Goal: Information Seeking & Learning: Learn about a topic

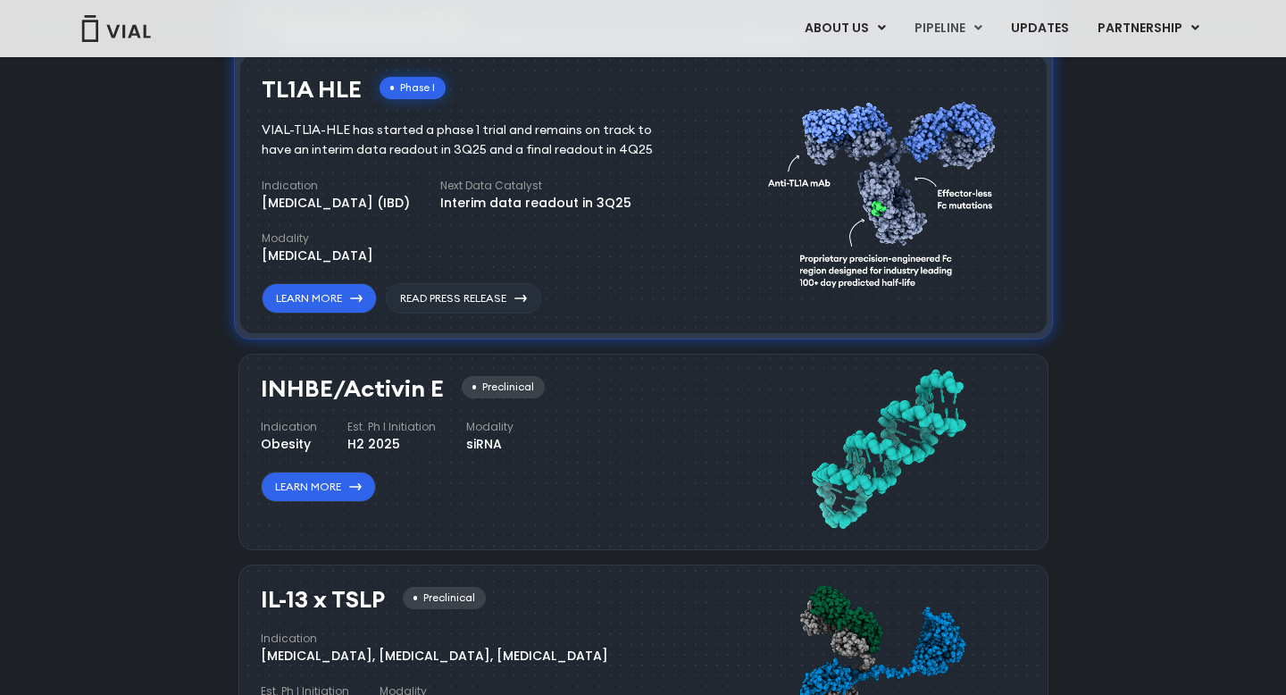
scroll to position [1304, 0]
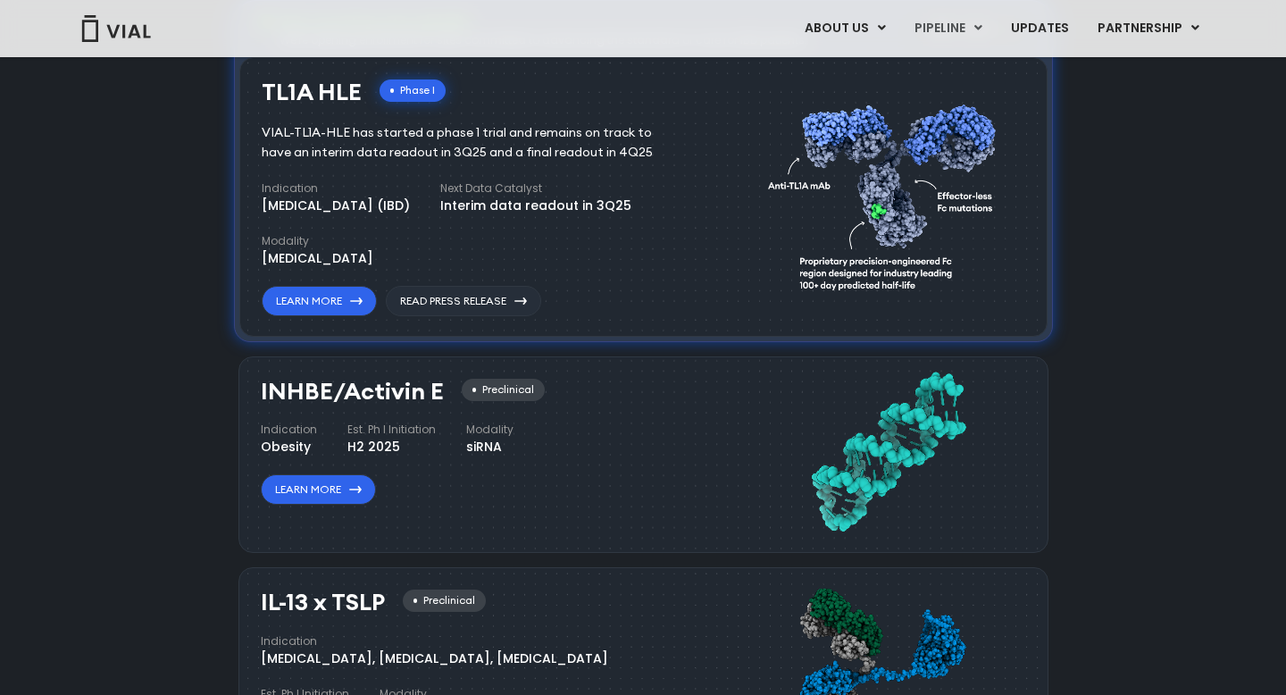
copy h3 "INHBE"
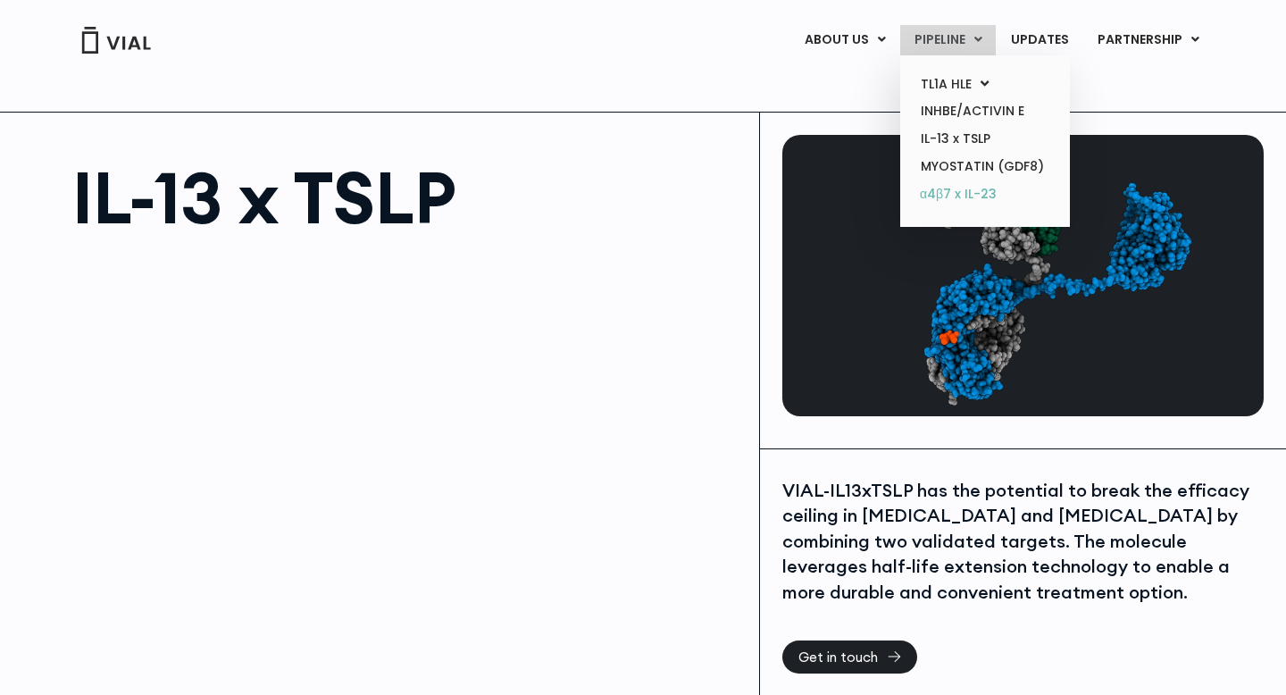
click at [956, 192] on link "α4β7 x IL-23" at bounding box center [984, 194] width 156 height 29
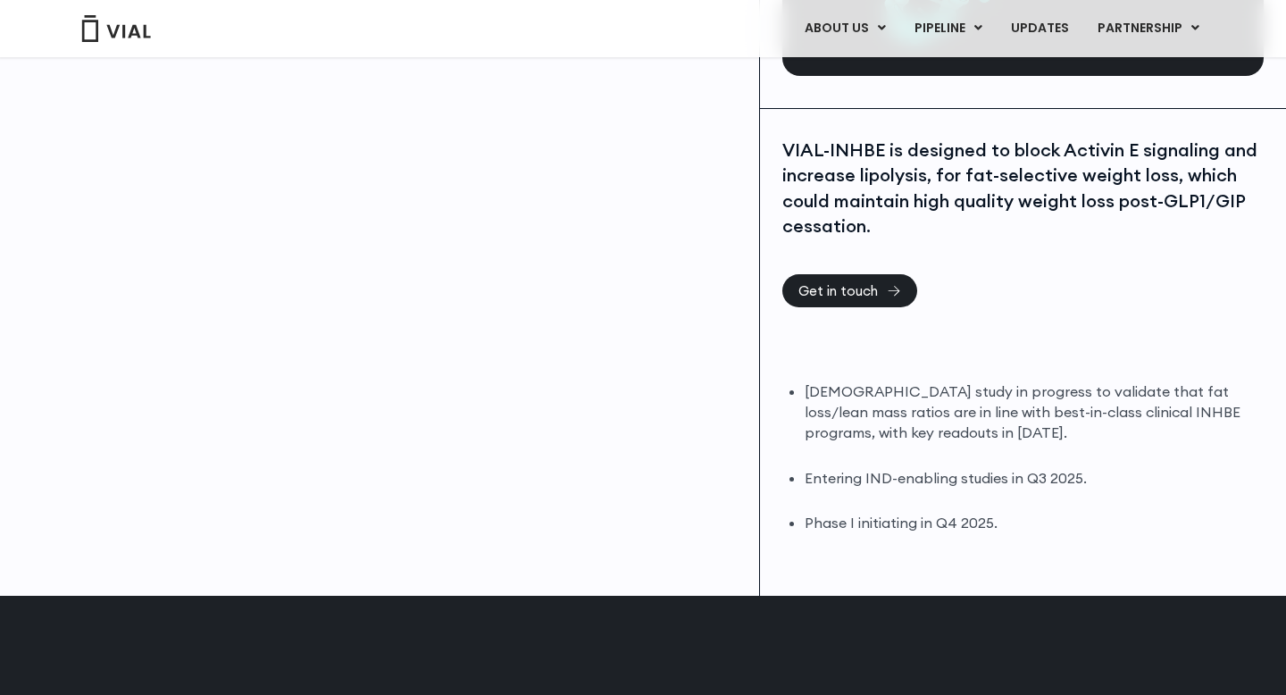
scroll to position [330, 0]
